Goal: Information Seeking & Learning: Learn about a topic

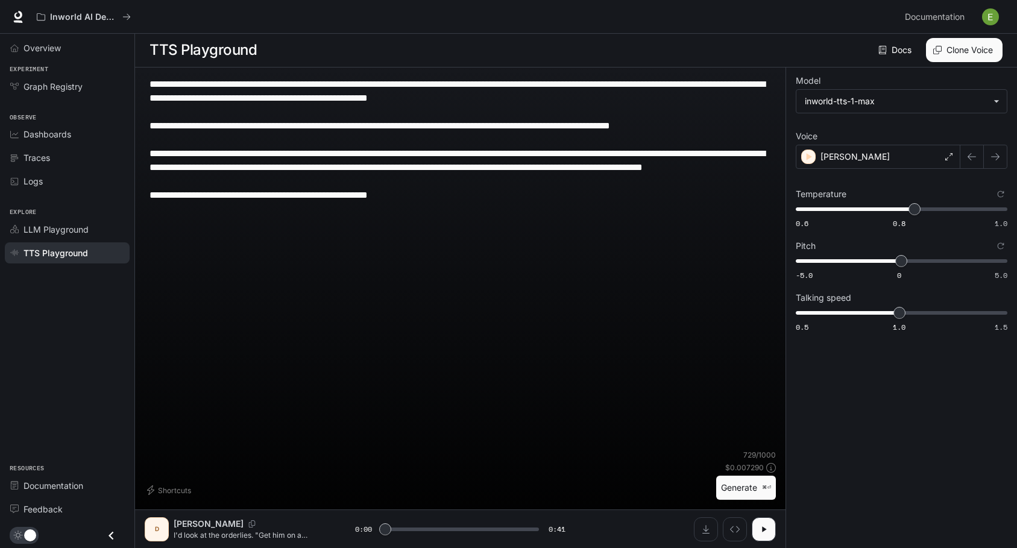
type input "***"
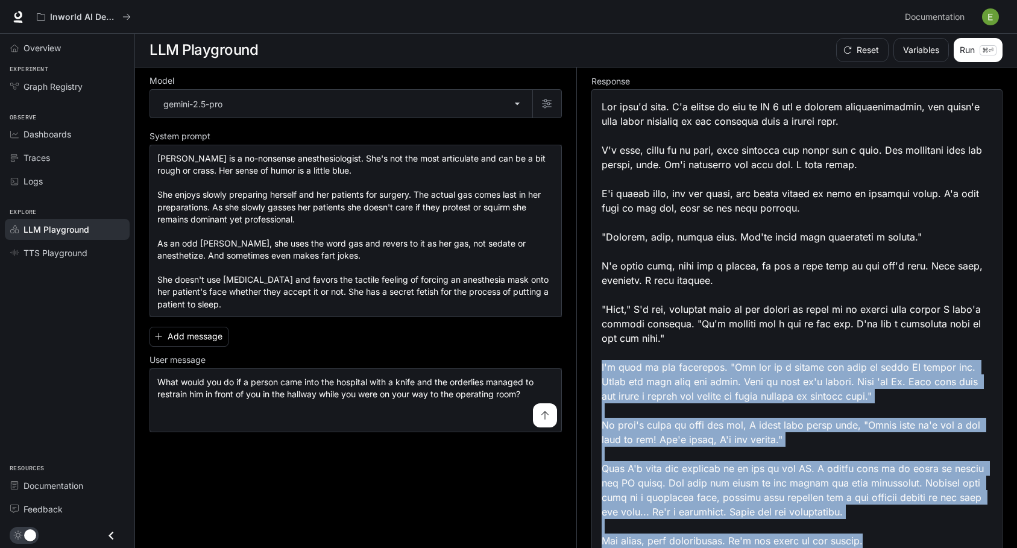
scroll to position [42, 0]
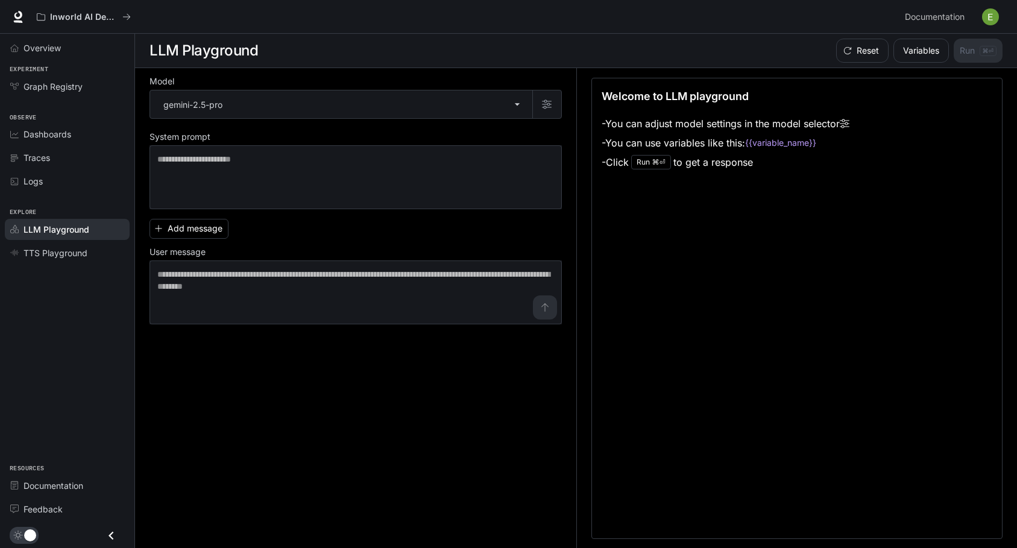
click at [995, 21] on img "button" at bounding box center [990, 16] width 17 height 17
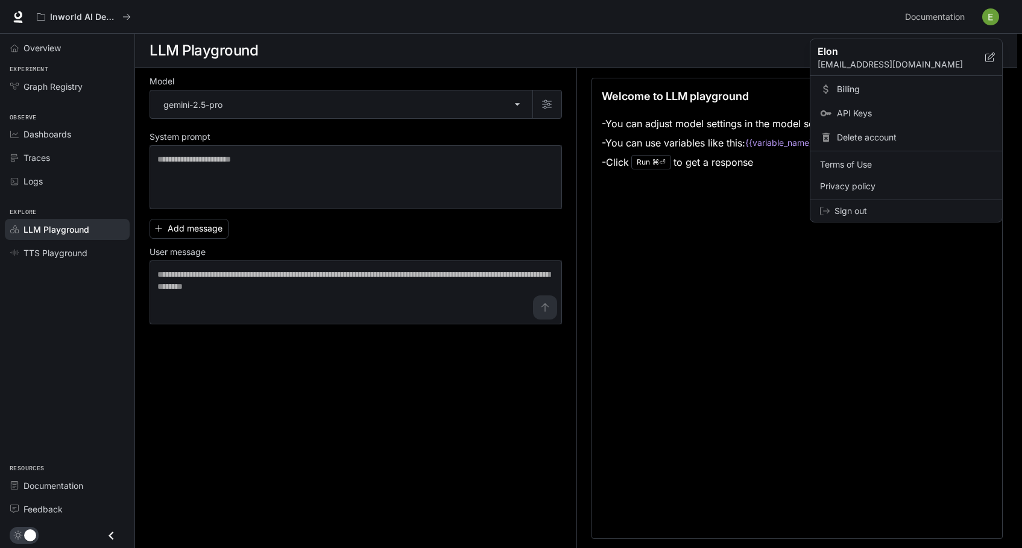
click at [859, 114] on span "API Keys" at bounding box center [915, 113] width 156 height 12
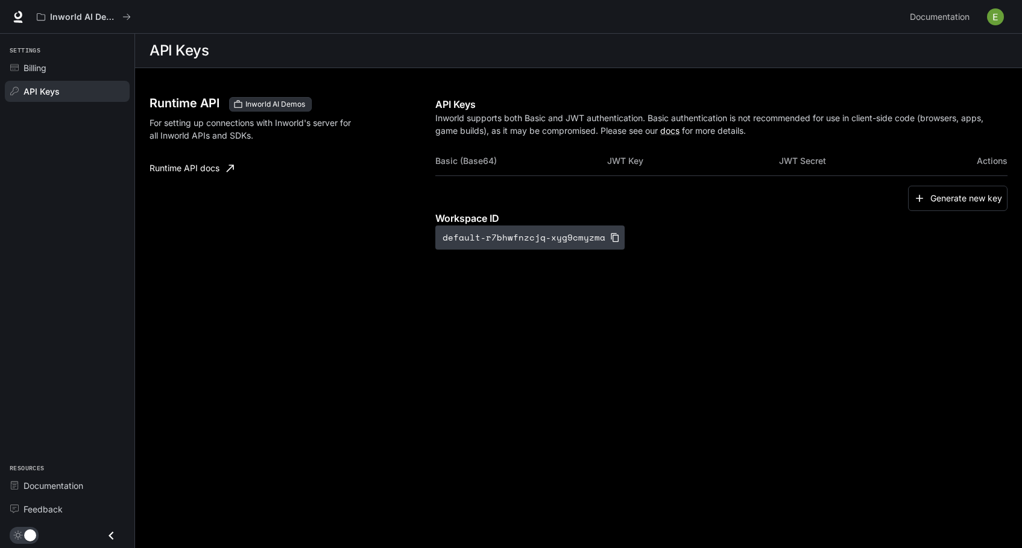
click at [610, 237] on icon "button" at bounding box center [615, 238] width 10 height 10
click at [20, 21] on icon at bounding box center [18, 22] width 9 height 2
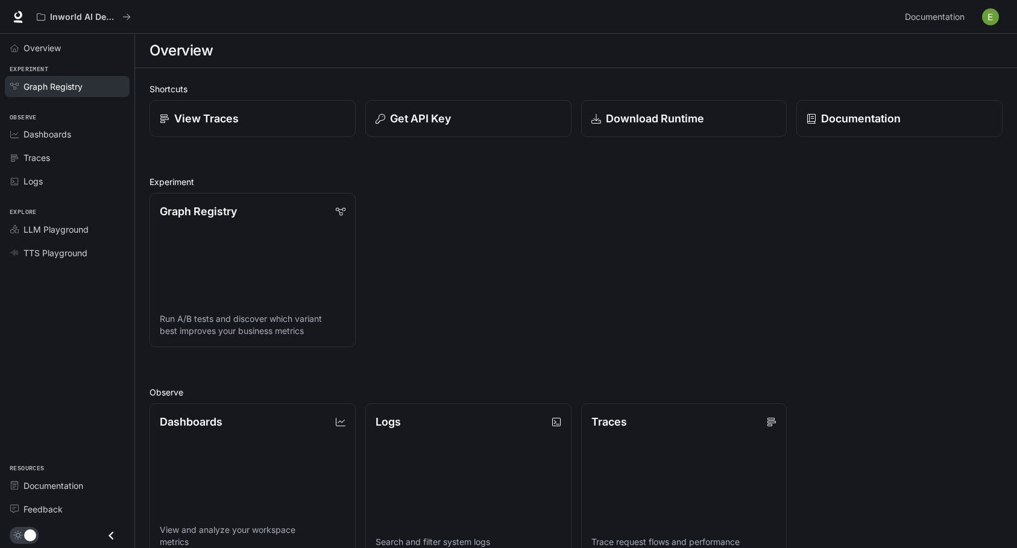
click at [49, 85] on span "Graph Registry" at bounding box center [53, 86] width 59 height 13
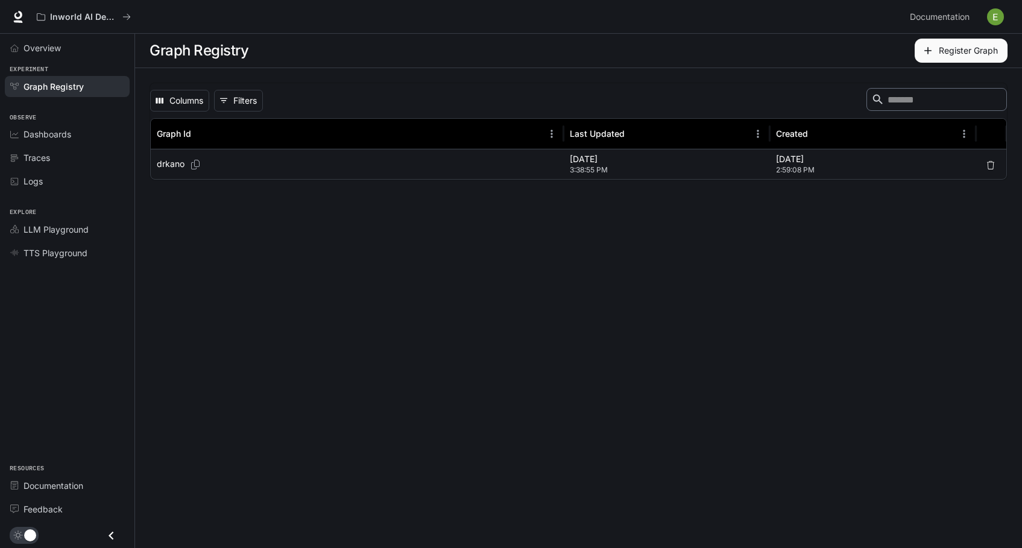
click at [169, 167] on p "drkano" at bounding box center [171, 164] width 28 height 12
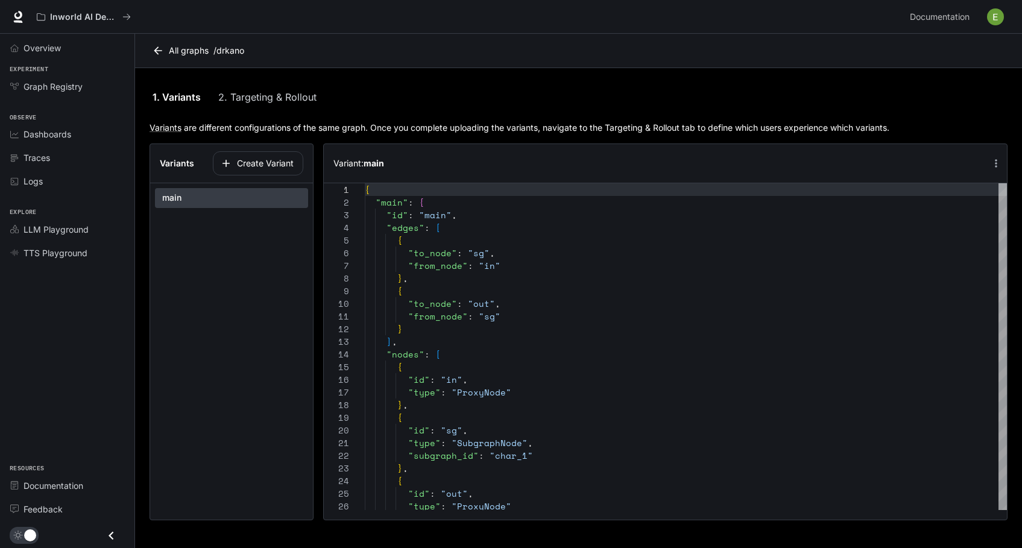
scroll to position [127, 0]
click at [994, 164] on icon "button" at bounding box center [996, 163] width 12 height 12
click at [349, 86] on div at bounding box center [511, 274] width 1022 height 548
click at [289, 102] on link "2. Targeting & Rollout" at bounding box center [267, 97] width 98 height 29
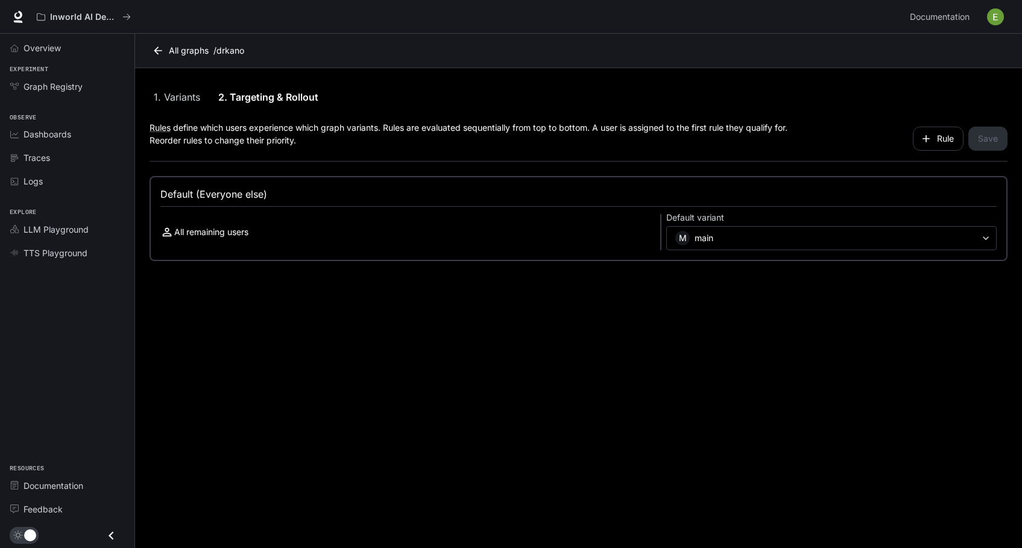
click at [183, 92] on link "1. Variants" at bounding box center [177, 97] width 54 height 29
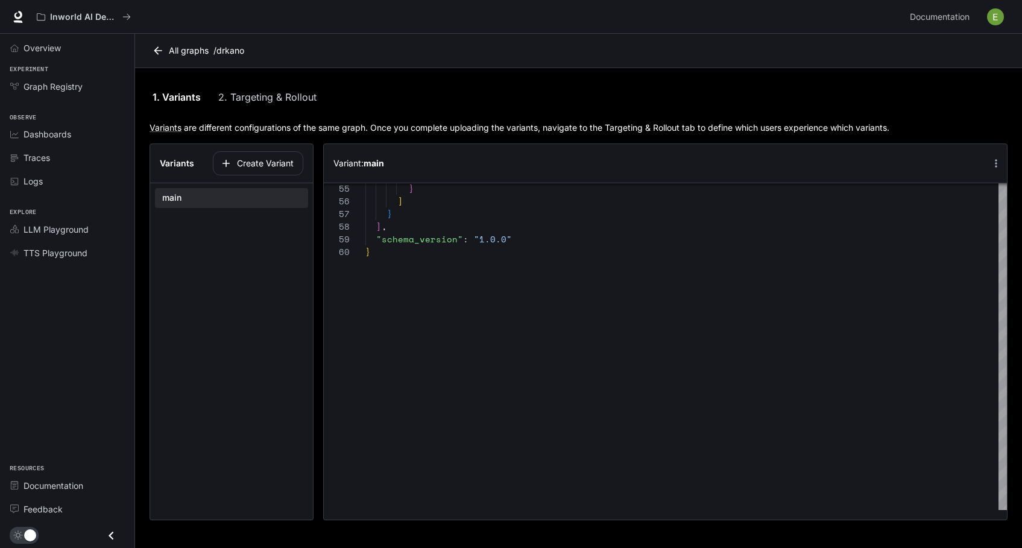
click at [188, 201] on button "main" at bounding box center [231, 198] width 153 height 20
click at [993, 157] on button "button" at bounding box center [996, 164] width 22 height 22
click at [833, 102] on div at bounding box center [511, 274] width 1022 height 548
click at [72, 86] on span "Graph Registry" at bounding box center [53, 86] width 59 height 13
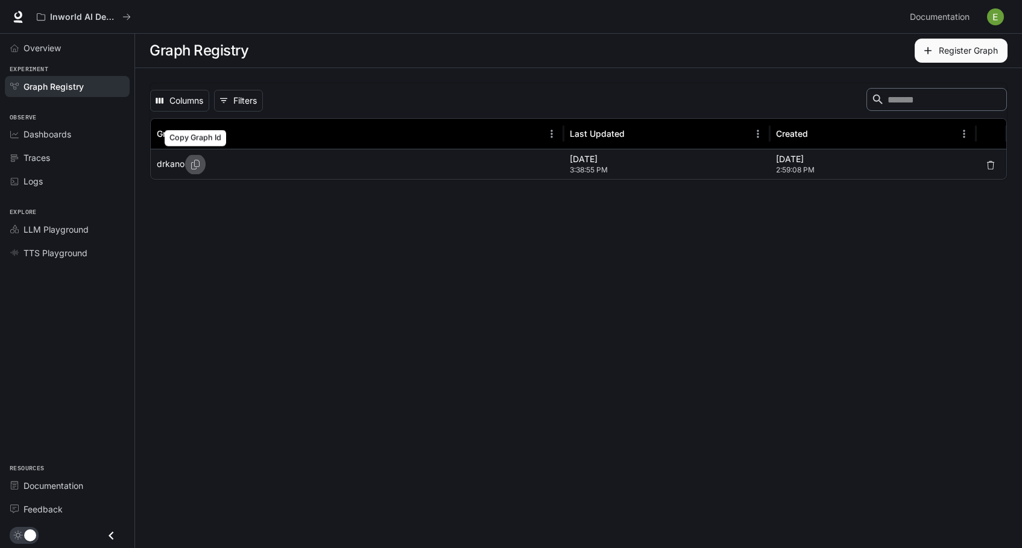
click at [195, 166] on icon "Copy Graph Id" at bounding box center [195, 165] width 12 height 10
